Goal: Information Seeking & Learning: Find specific fact

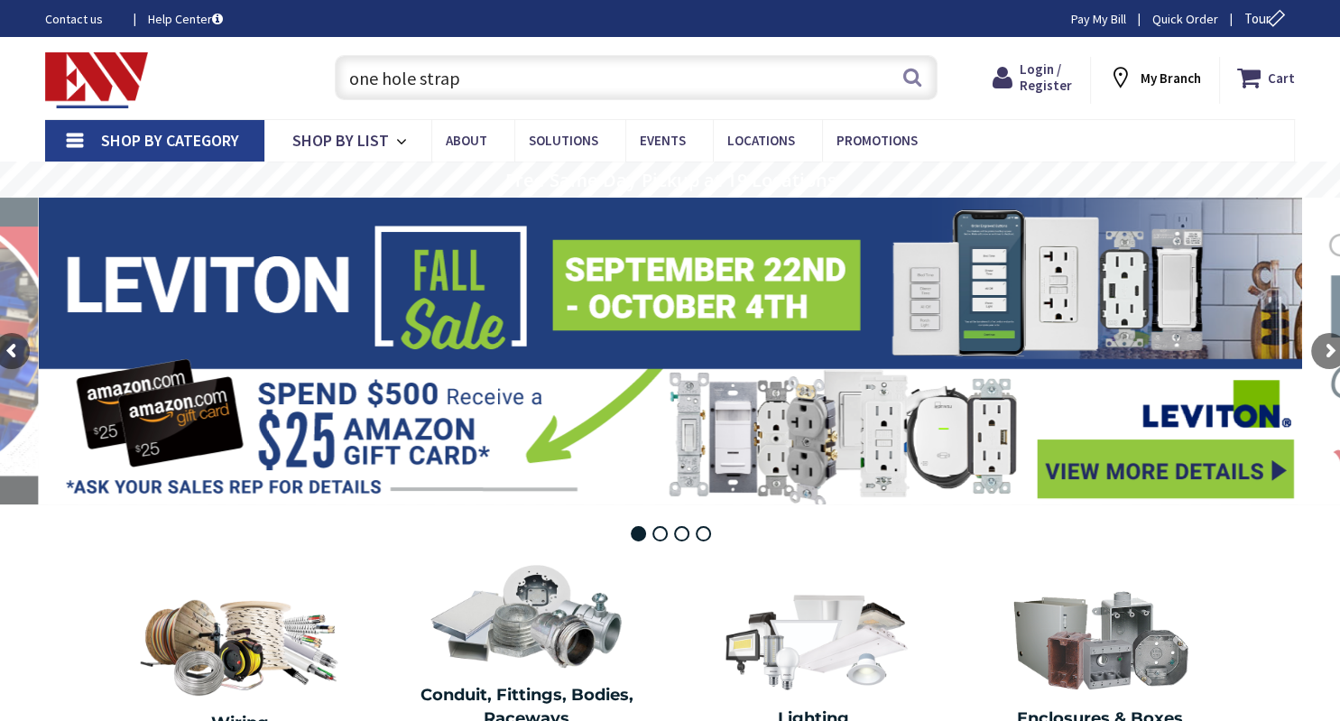
type input "one hole strap"
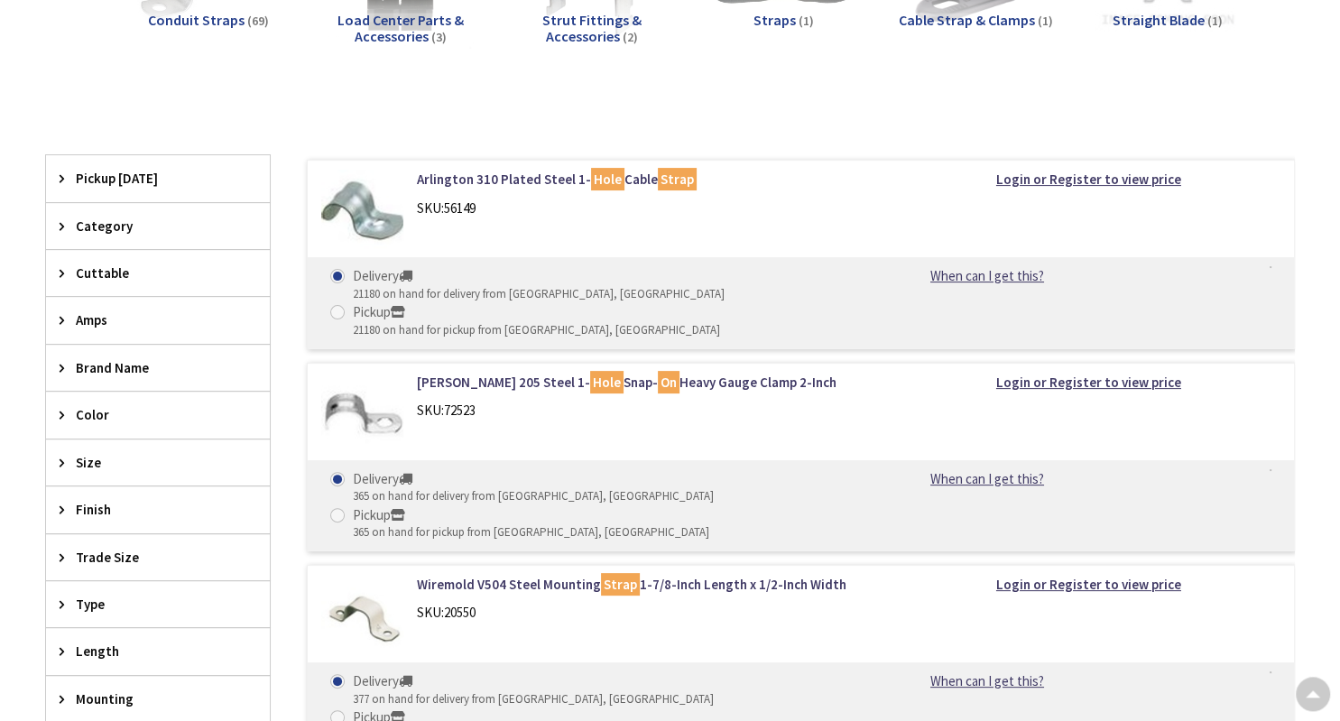
scroll to position [371, 0]
click at [116, 554] on span "Trade Size" at bounding box center [149, 557] width 147 height 19
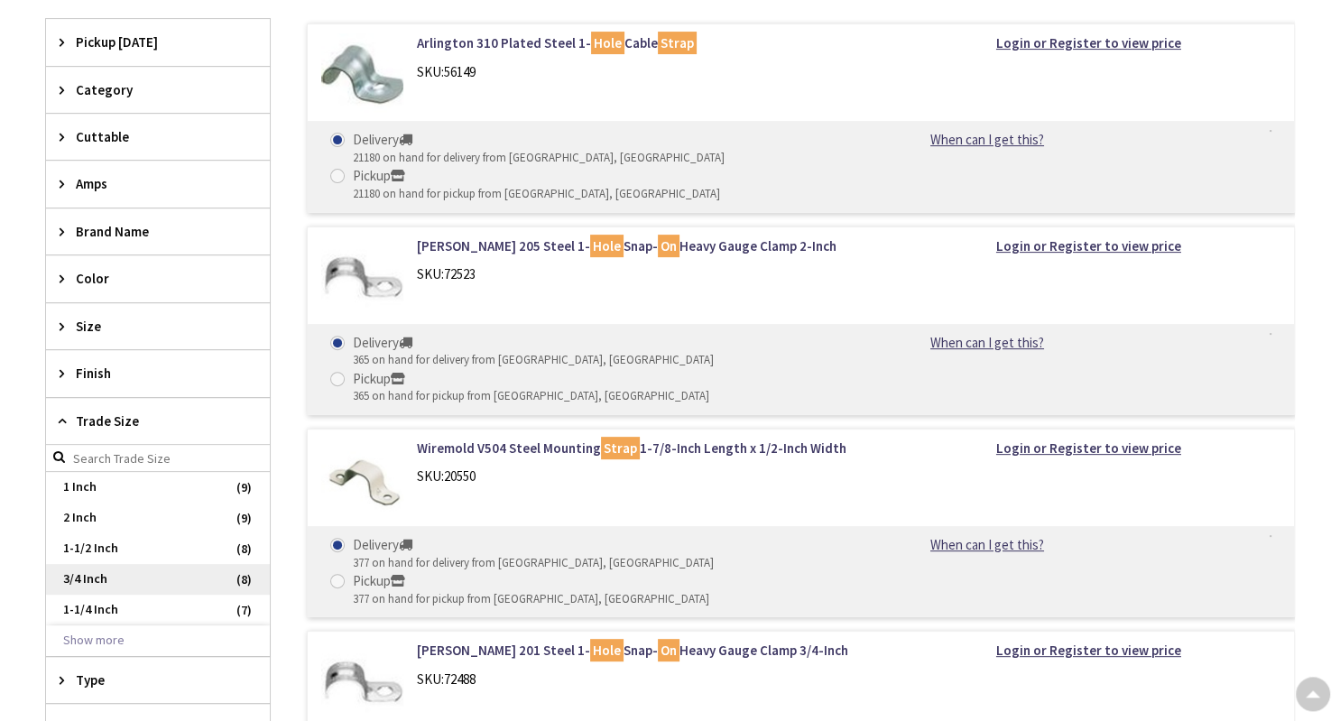
scroll to position [0, 0]
click at [96, 585] on span "3/4 Inch" at bounding box center [158, 579] width 224 height 31
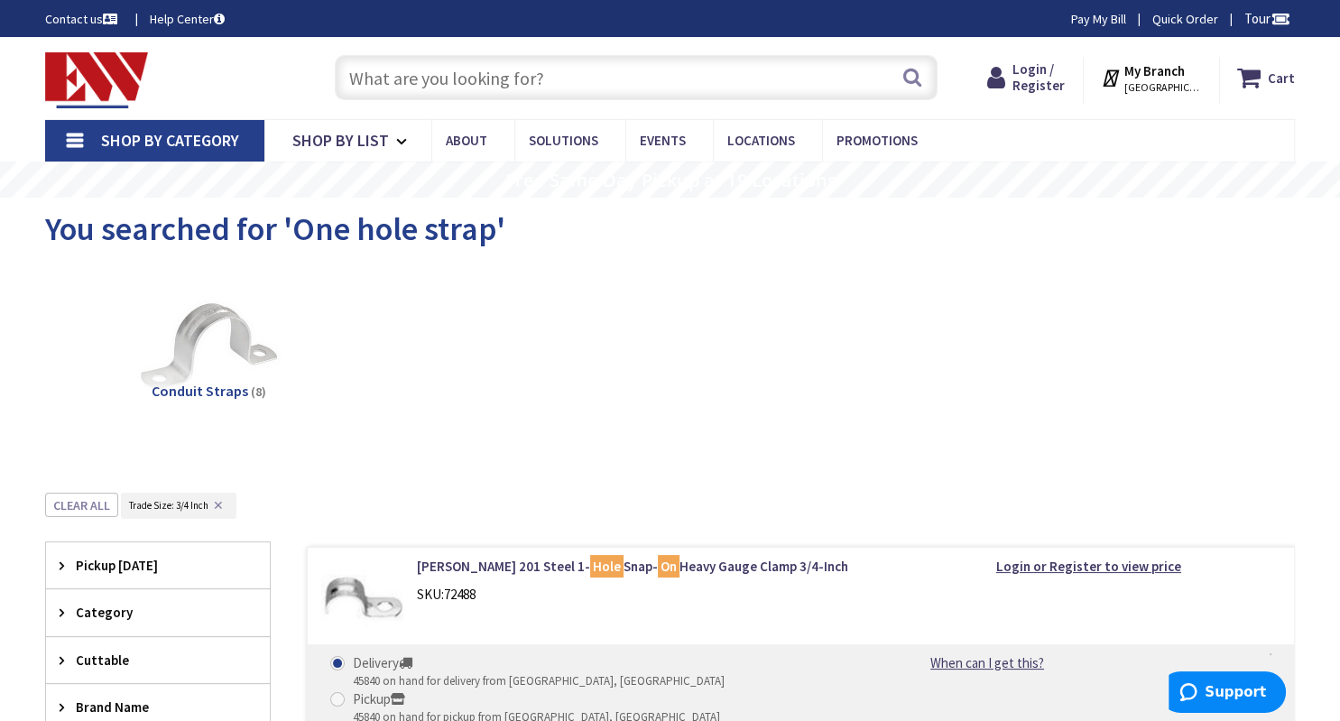
click at [479, 65] on input "text" at bounding box center [636, 77] width 603 height 45
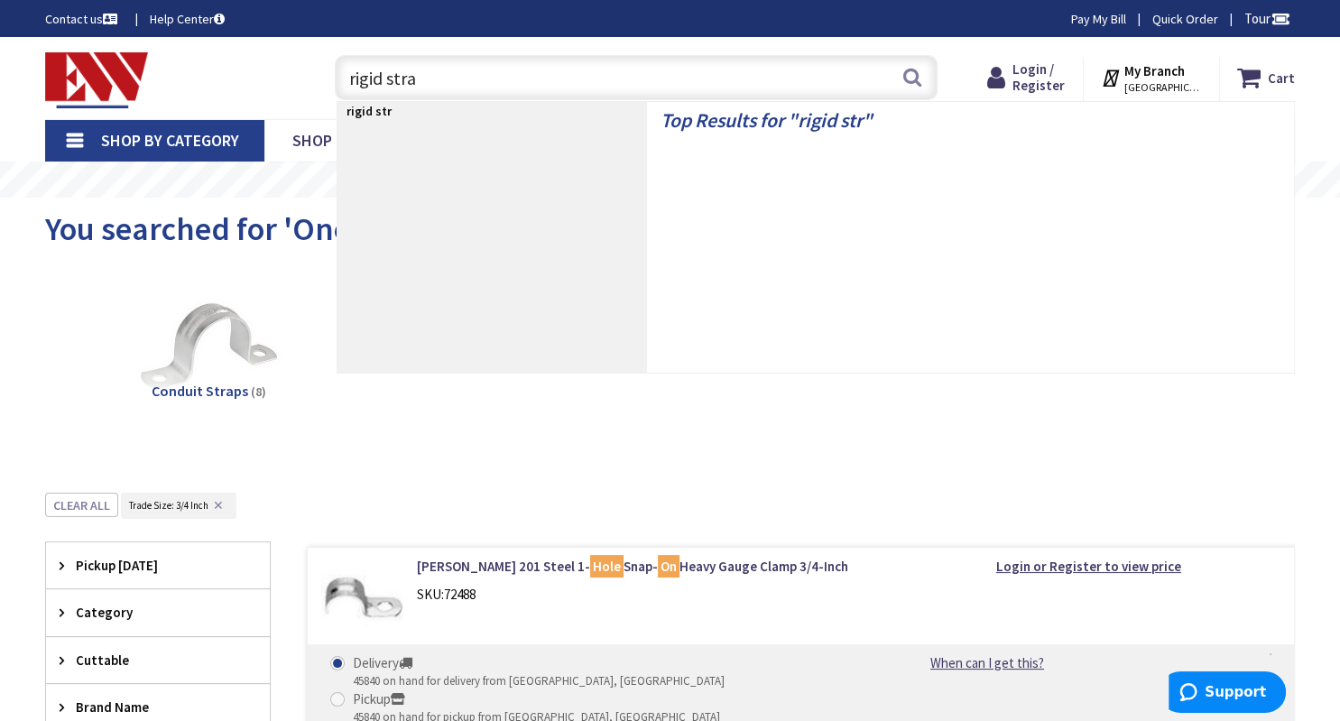
type input "rigid strap"
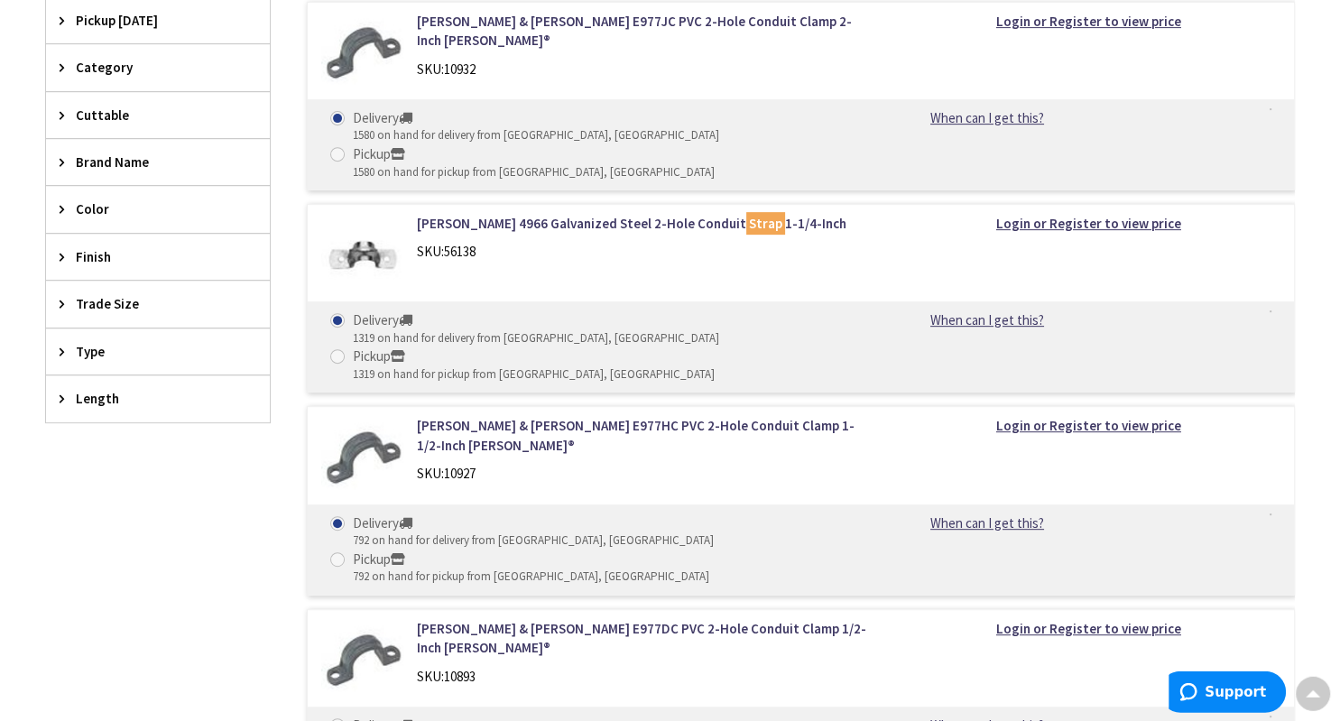
scroll to position [713, 0]
click at [132, 300] on span "Trade Size" at bounding box center [149, 302] width 147 height 19
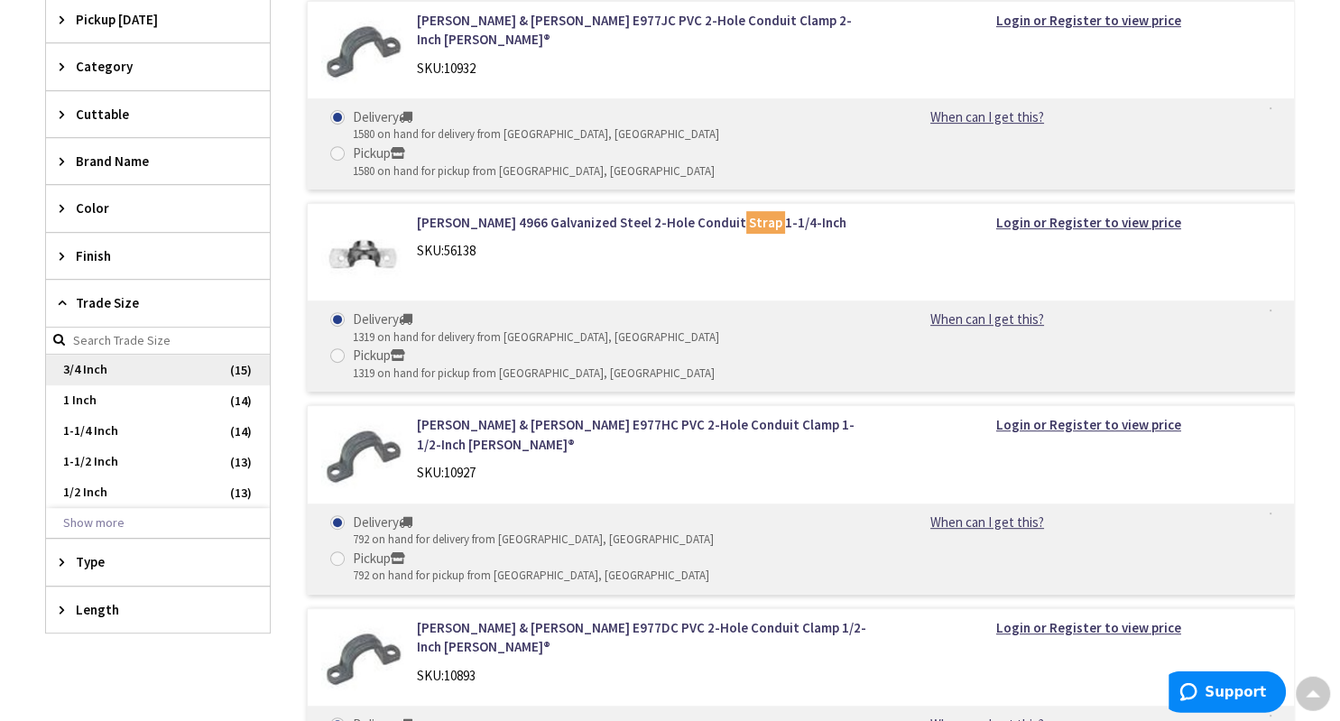
click at [115, 362] on span "3/4 Inch" at bounding box center [158, 370] width 224 height 31
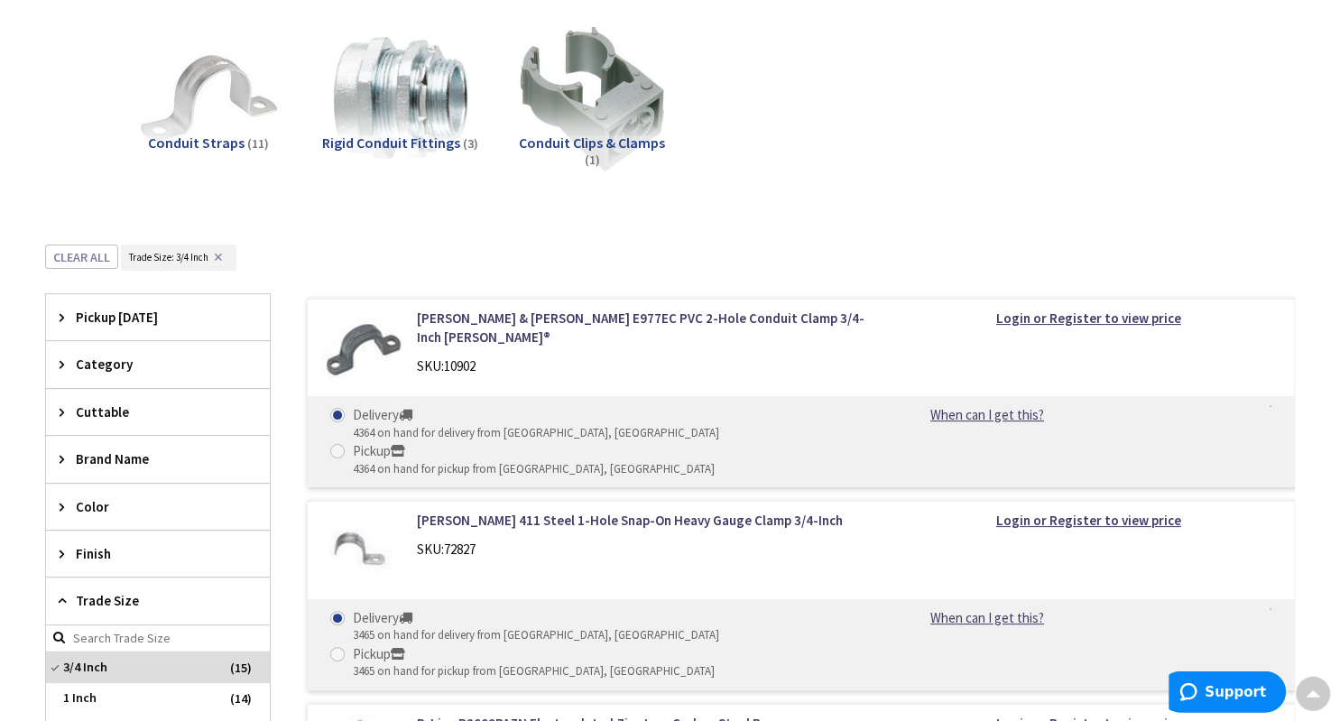
scroll to position [0, 0]
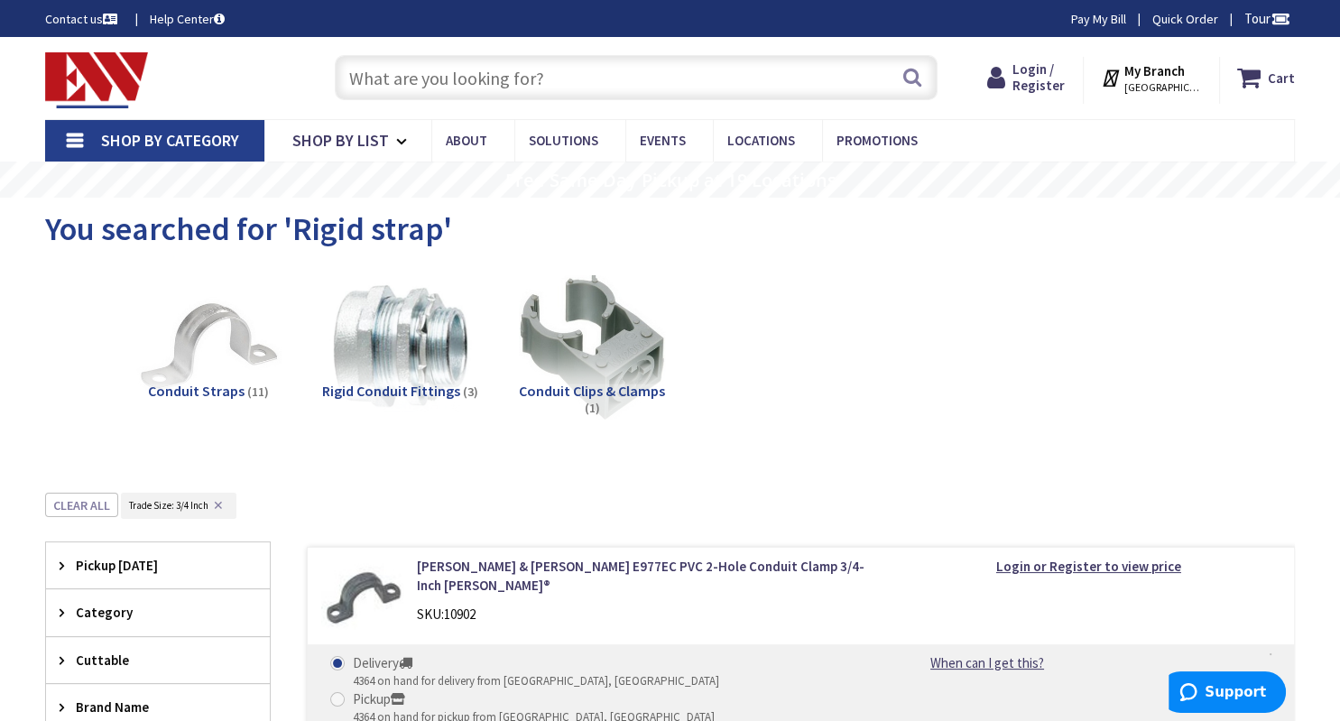
click at [493, 75] on input "text" at bounding box center [636, 77] width 603 height 45
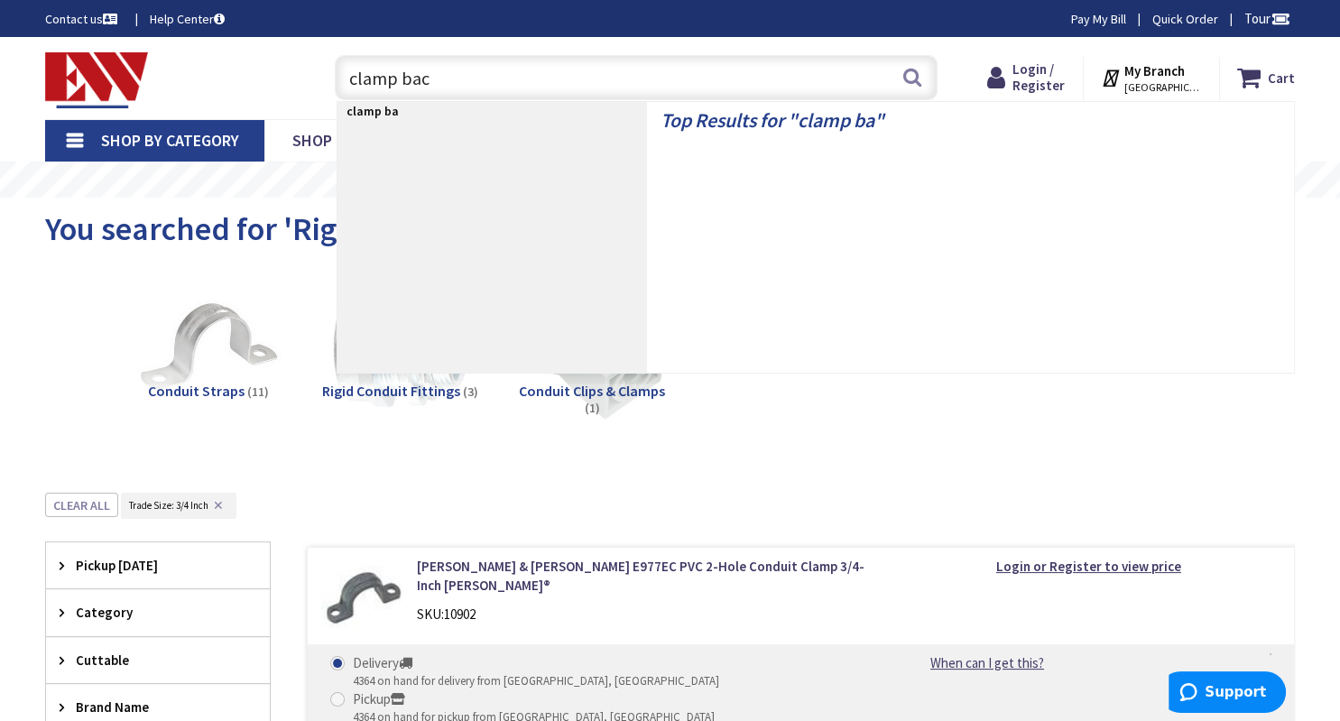
type input "clamp back"
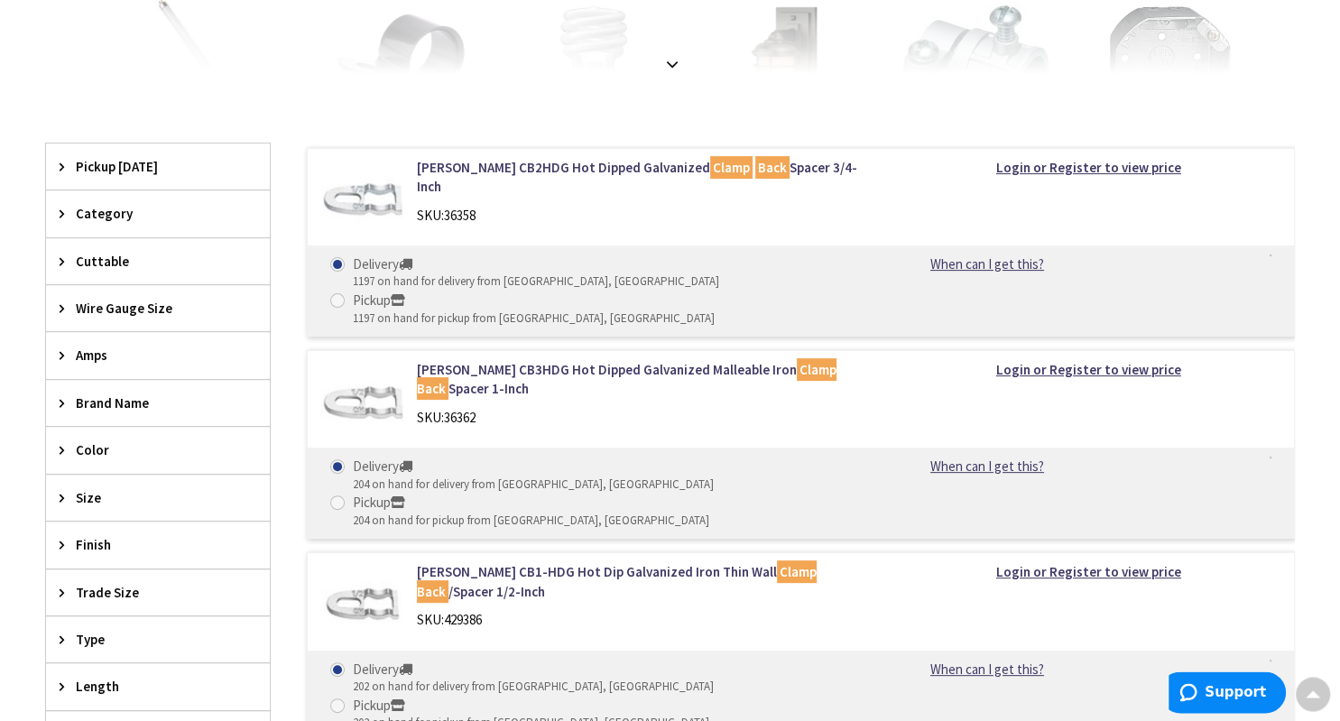
scroll to position [464, 0]
click at [95, 595] on span "Trade Size" at bounding box center [149, 590] width 147 height 19
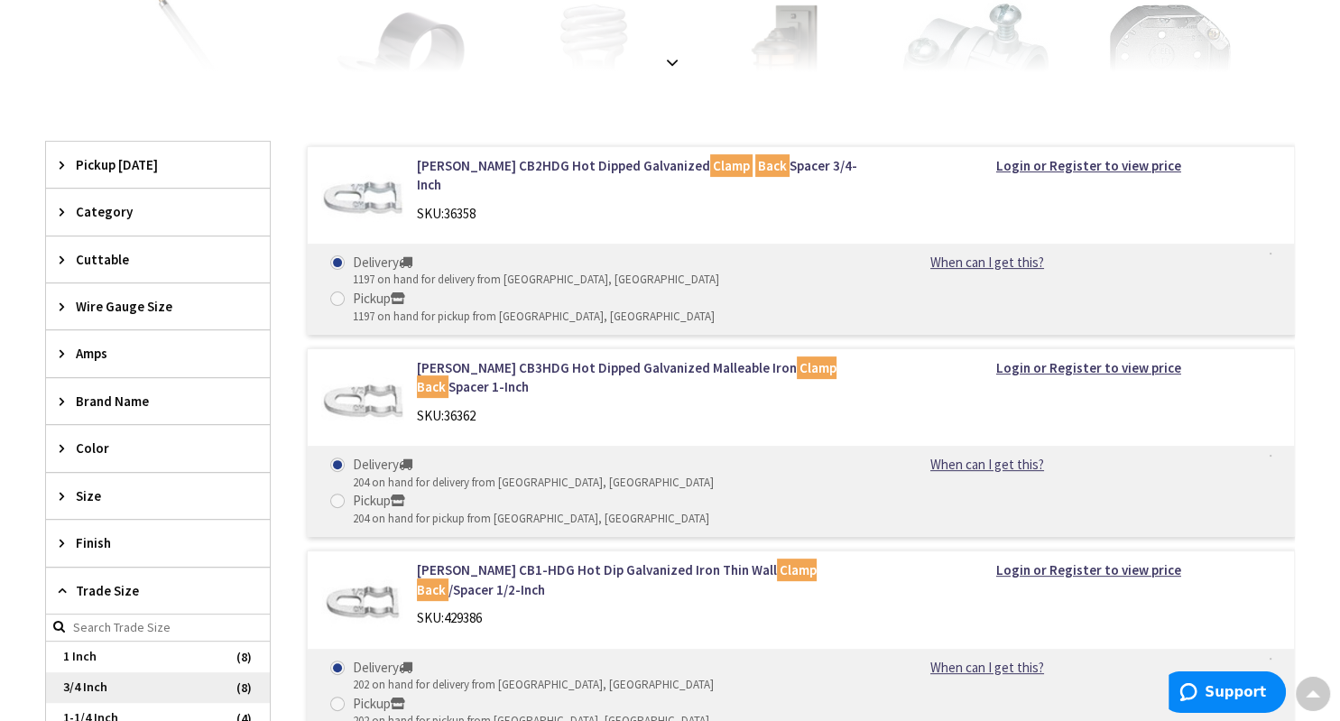
click at [101, 682] on span "3/4 Inch" at bounding box center [158, 687] width 224 height 31
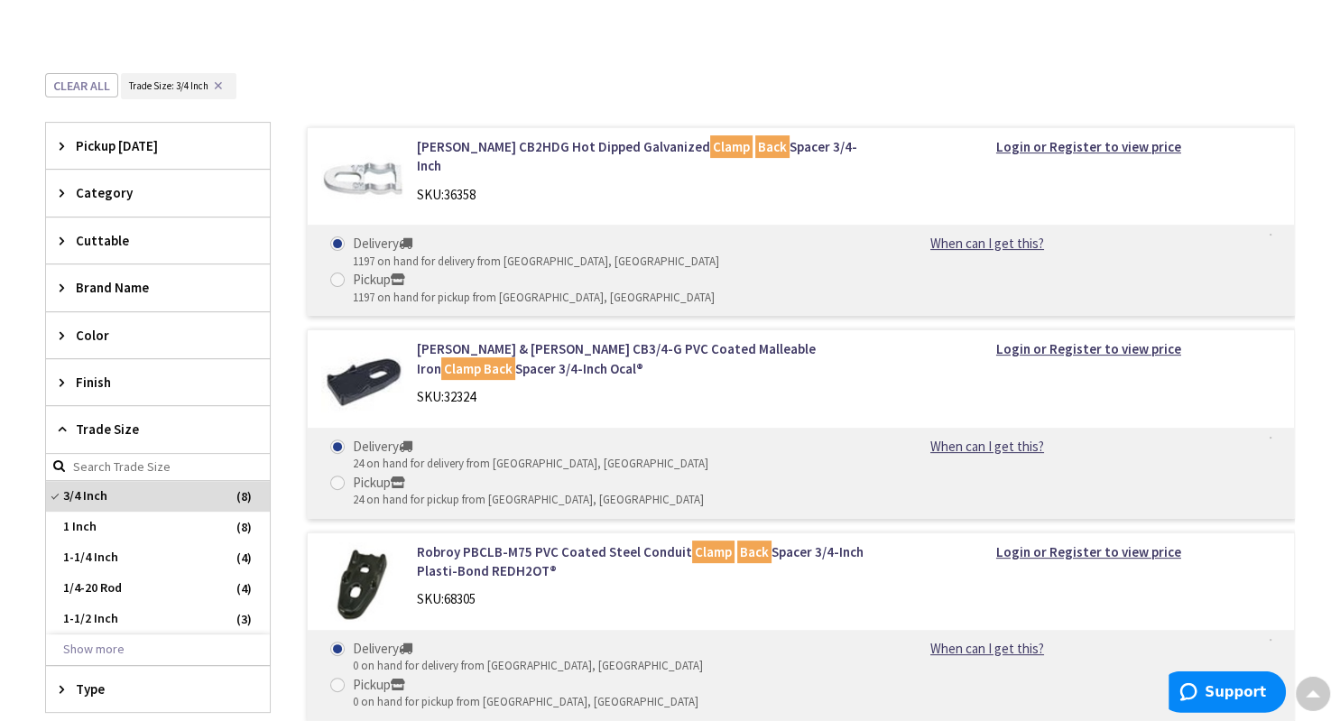
scroll to position [419, 0]
